Goal: Information Seeking & Learning: Learn about a topic

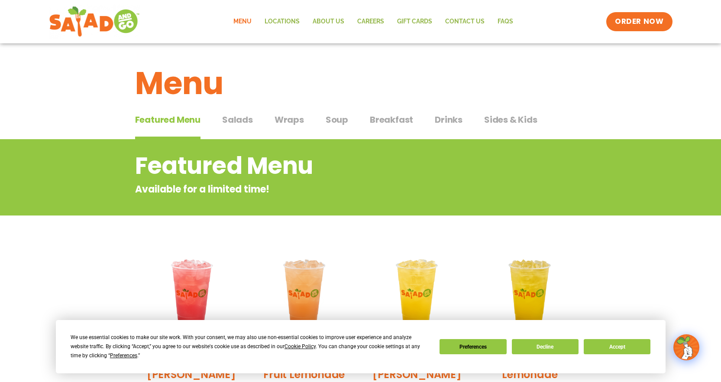
click at [241, 116] on span "Salads" at bounding box center [237, 119] width 31 height 13
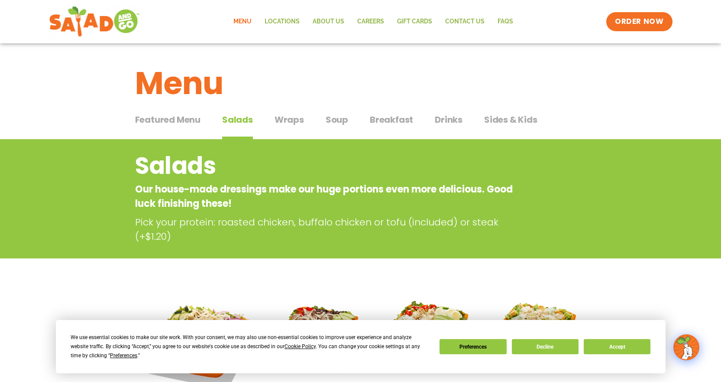
scroll to position [43, 0]
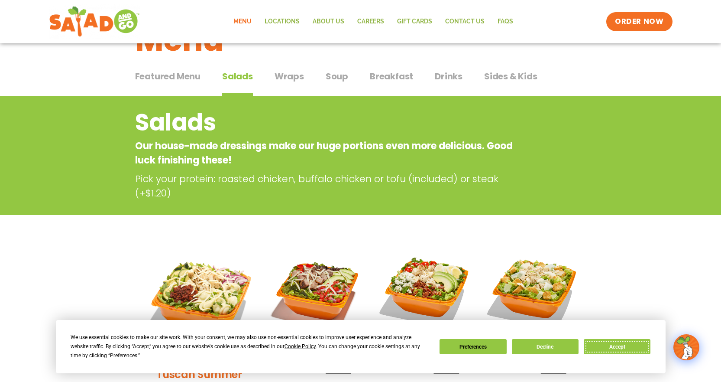
click at [623, 344] on button "Accept" at bounding box center [617, 346] width 67 height 15
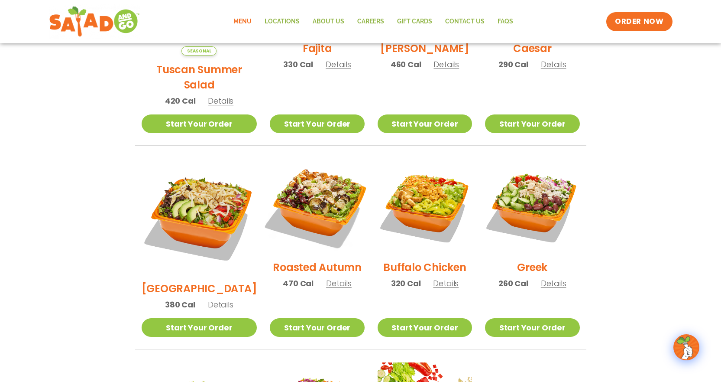
scroll to position [347, 0]
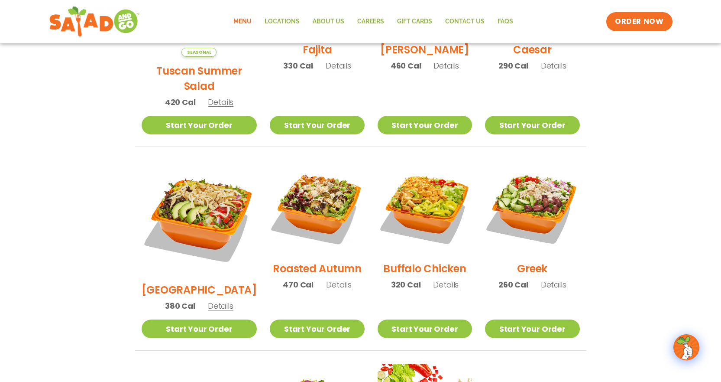
click at [302, 247] on div "Roasted Autumn 470 Cal Details" at bounding box center [317, 229] width 94 height 138
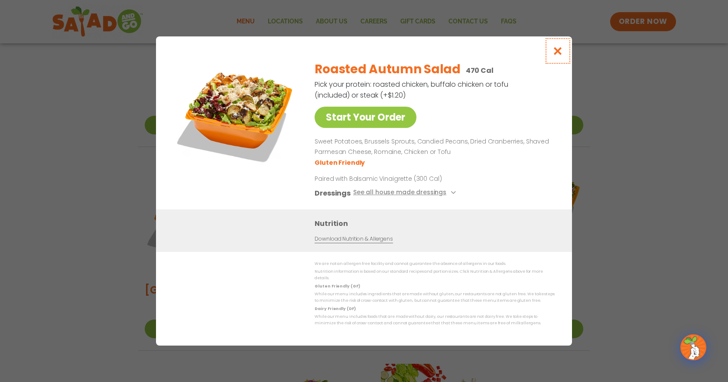
click at [561, 52] on icon "Close modal" at bounding box center [557, 50] width 11 height 9
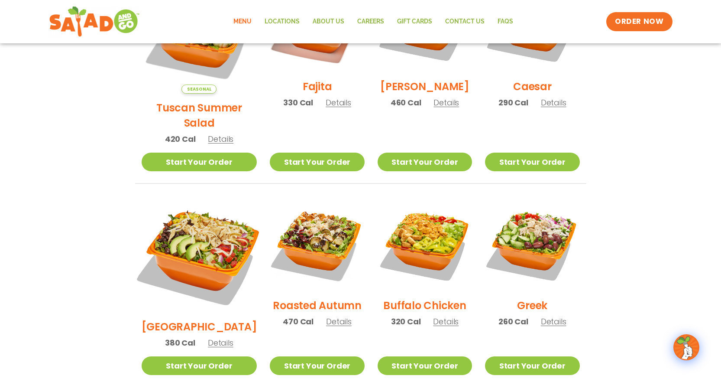
scroll to position [260, 0]
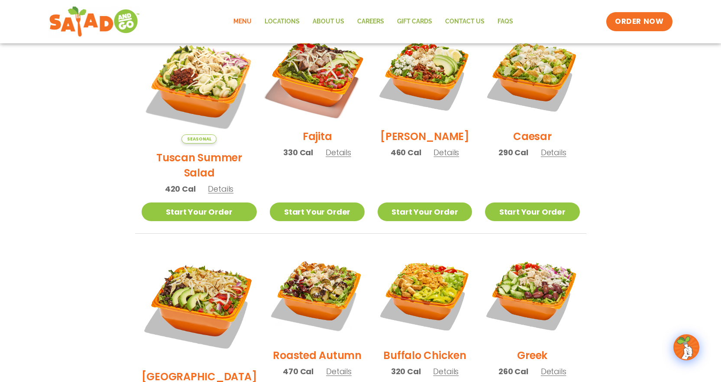
click at [315, 92] on img at bounding box center [317, 74] width 111 height 111
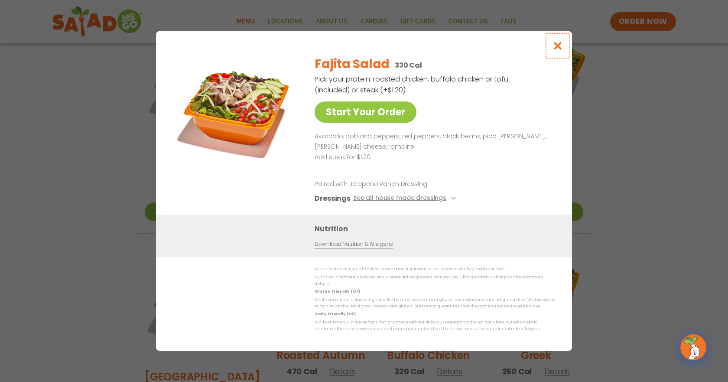
click at [553, 50] on icon "Close modal" at bounding box center [557, 45] width 11 height 9
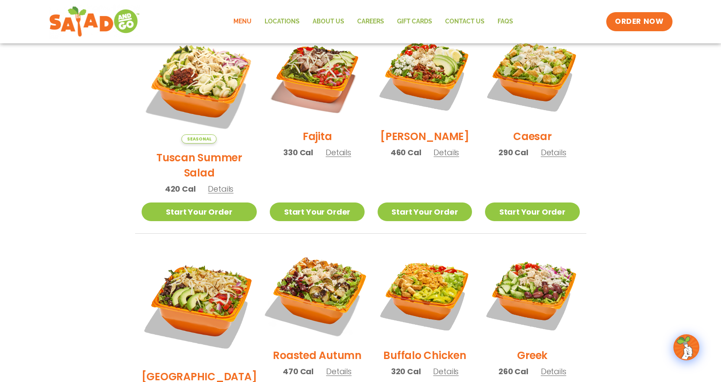
click at [302, 288] on img at bounding box center [317, 293] width 111 height 111
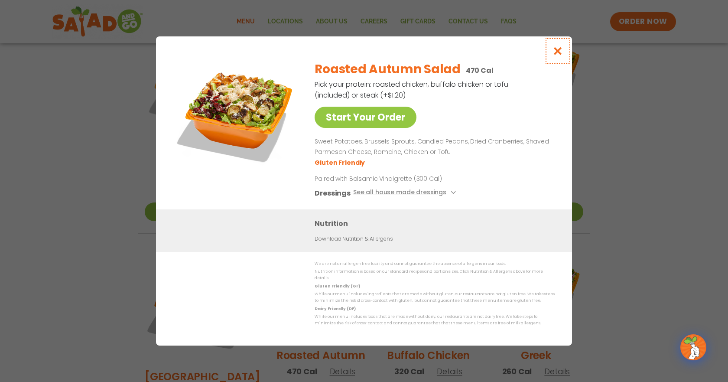
click at [557, 55] on icon "Close modal" at bounding box center [557, 50] width 11 height 9
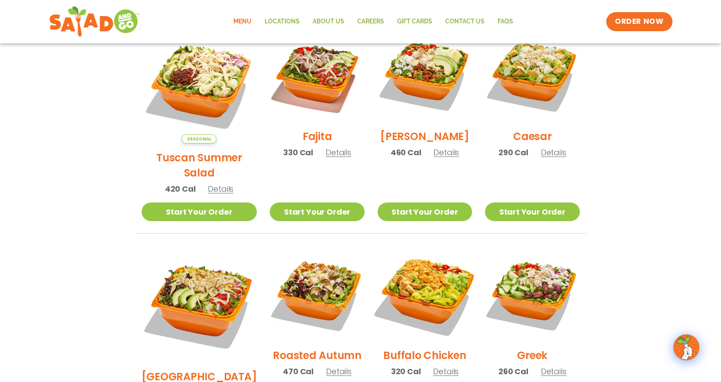
click at [438, 293] on img at bounding box center [425, 293] width 111 height 111
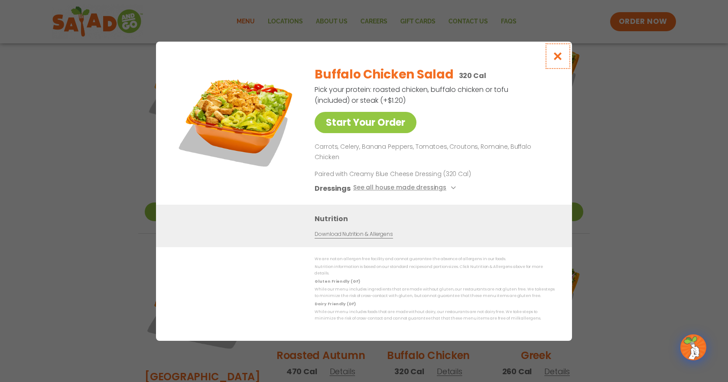
click at [556, 61] on icon "Close modal" at bounding box center [557, 56] width 11 height 9
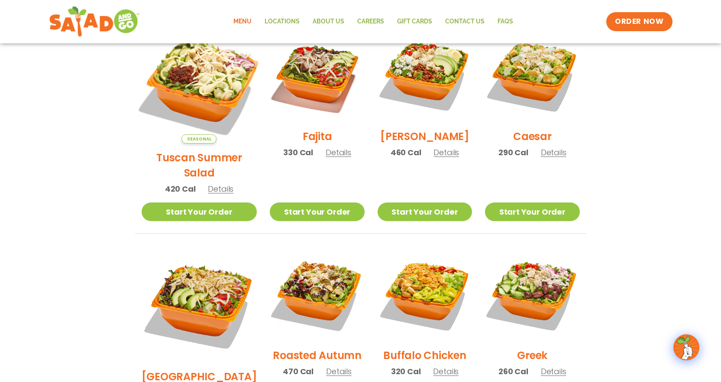
click at [197, 84] on img at bounding box center [199, 86] width 136 height 136
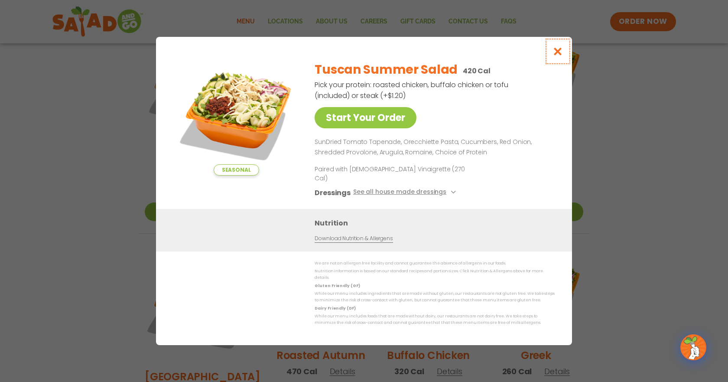
click at [557, 56] on icon "Close modal" at bounding box center [557, 51] width 11 height 9
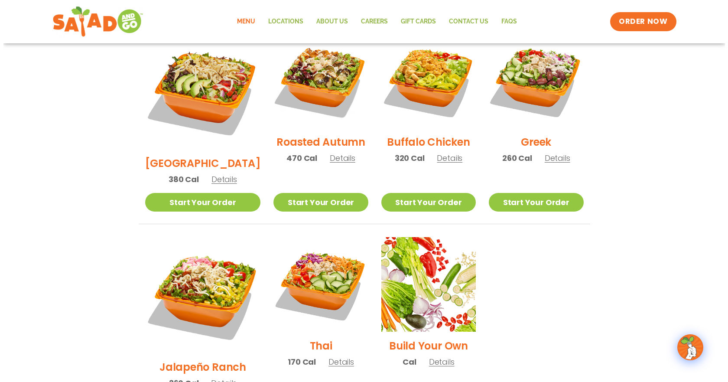
scroll to position [477, 0]
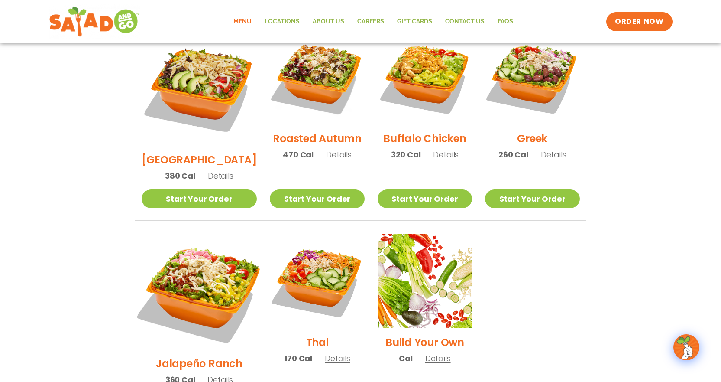
click at [212, 264] on img at bounding box center [199, 292] width 136 height 136
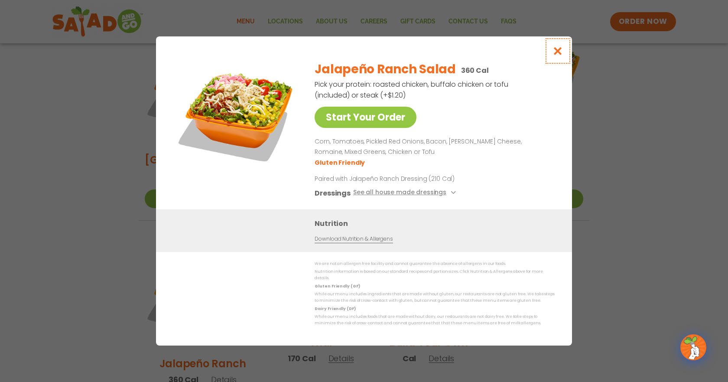
click at [561, 53] on icon "Close modal" at bounding box center [557, 50] width 11 height 9
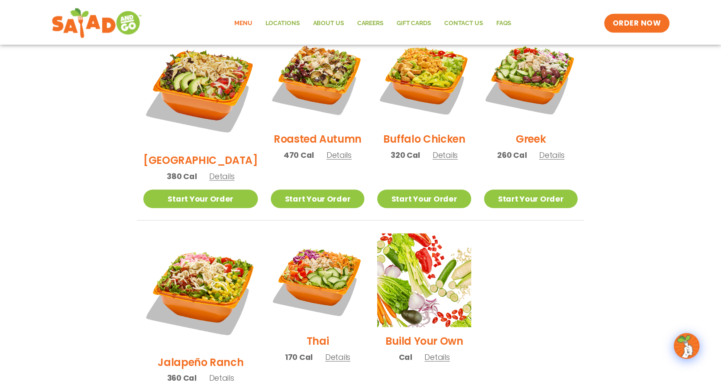
scroll to position [472, 0]
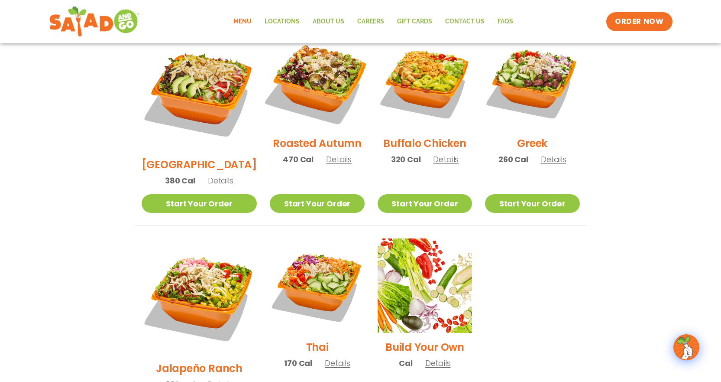
click at [301, 53] on img at bounding box center [317, 81] width 111 height 111
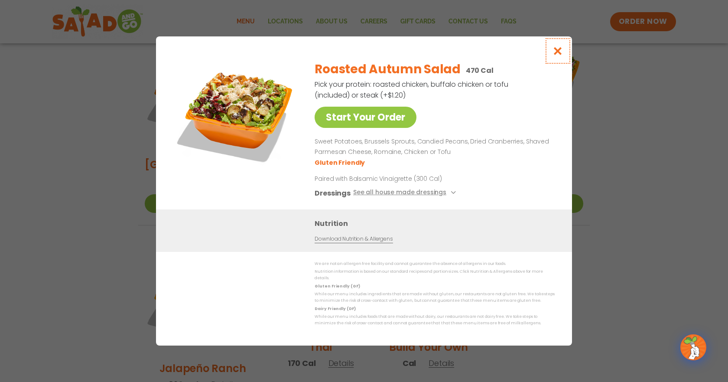
click at [564, 55] on button "Close modal" at bounding box center [558, 50] width 28 height 29
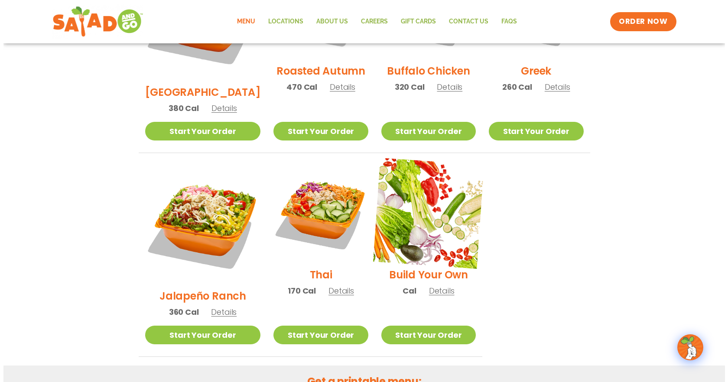
scroll to position [558, 0]
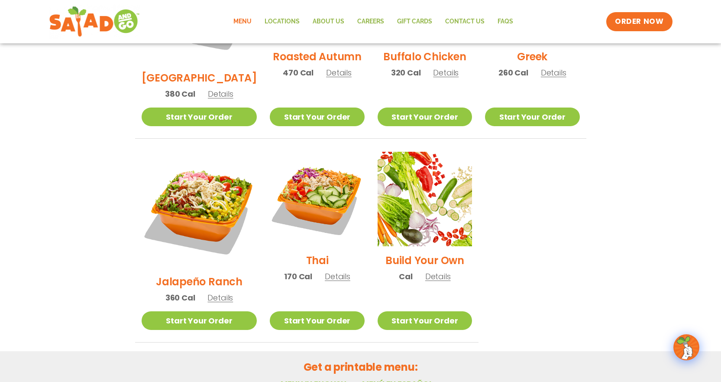
click at [448, 253] on h2 "Build Your Own" at bounding box center [425, 260] width 79 height 15
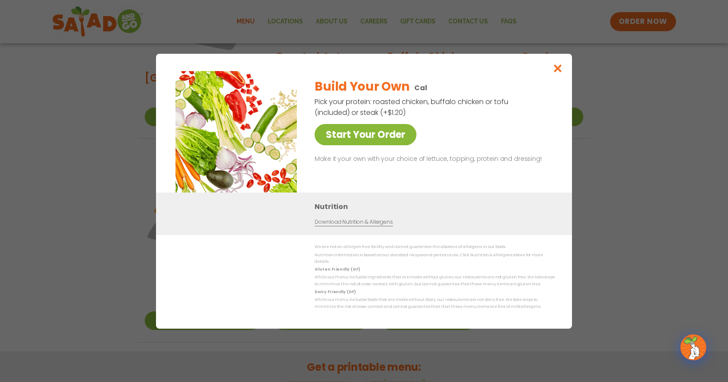
click at [389, 145] on link "Start Your Order" at bounding box center [366, 134] width 102 height 21
